Goal: Information Seeking & Learning: Learn about a topic

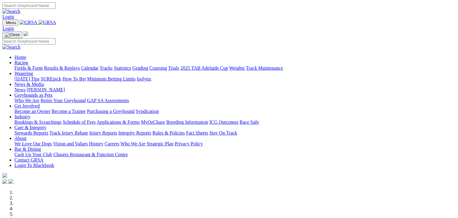
click at [18, 66] on link "Fields & Form" at bounding box center [28, 68] width 28 height 5
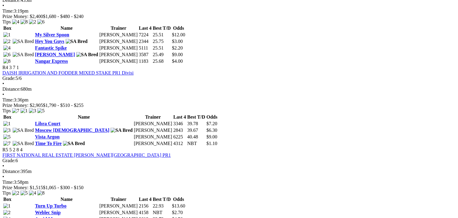
scroll to position [489, 0]
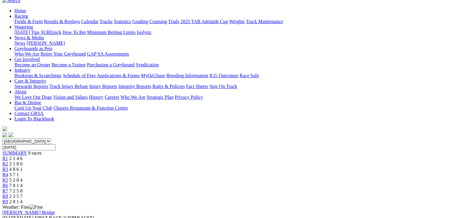
scroll to position [60, 0]
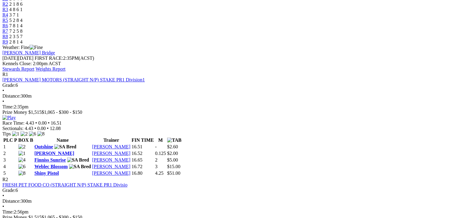
scroll to position [196, 0]
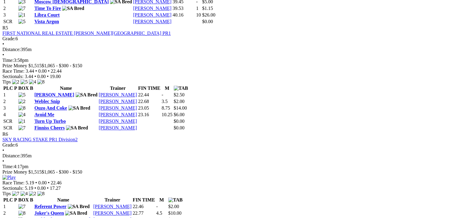
scroll to position [662, 0]
